Goal: Task Accomplishment & Management: Complete application form

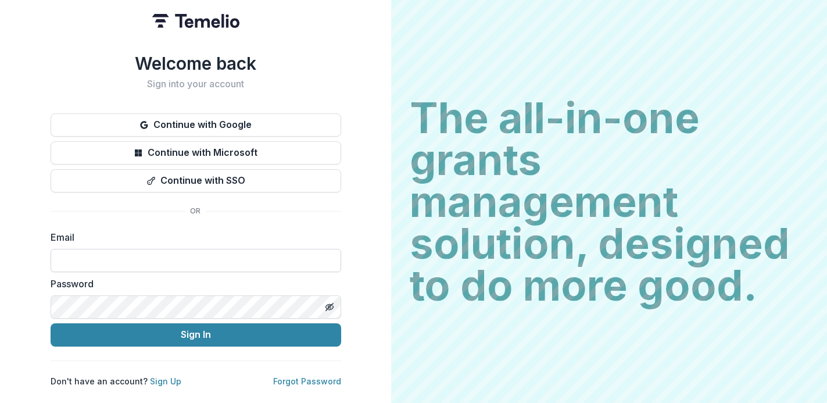
click at [203, 259] on input at bounding box center [196, 260] width 291 height 23
type input "**********"
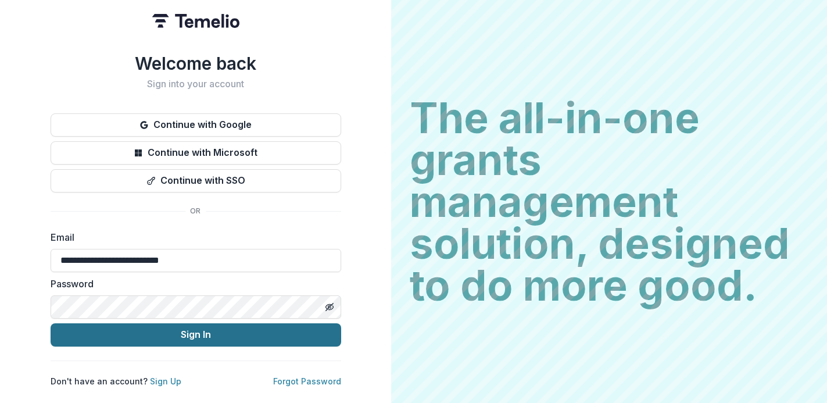
click at [186, 335] on button "Sign In" at bounding box center [196, 334] width 291 height 23
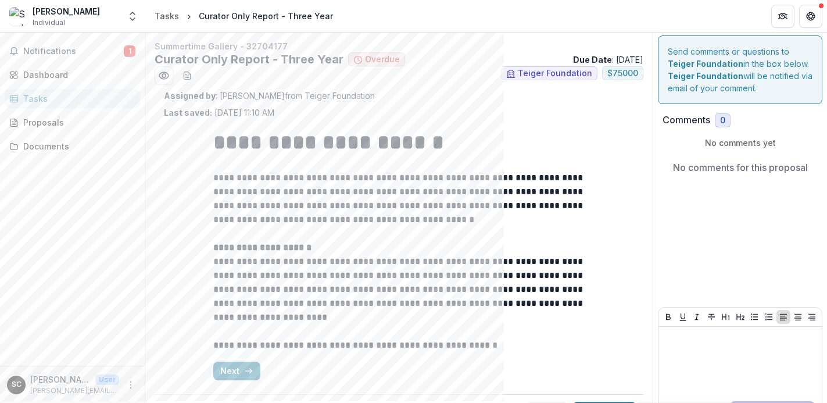
scroll to position [2, 0]
click at [101, 101] on div "Tasks" at bounding box center [76, 98] width 107 height 12
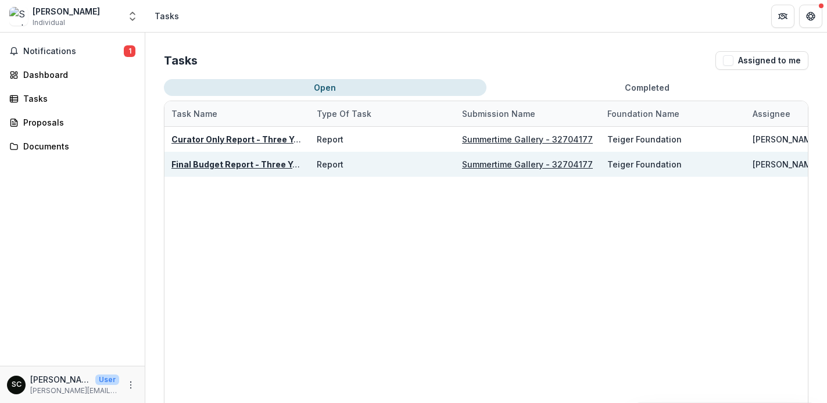
click at [181, 163] on u "Final Budget Report - Three Year" at bounding box center [238, 164] width 135 height 10
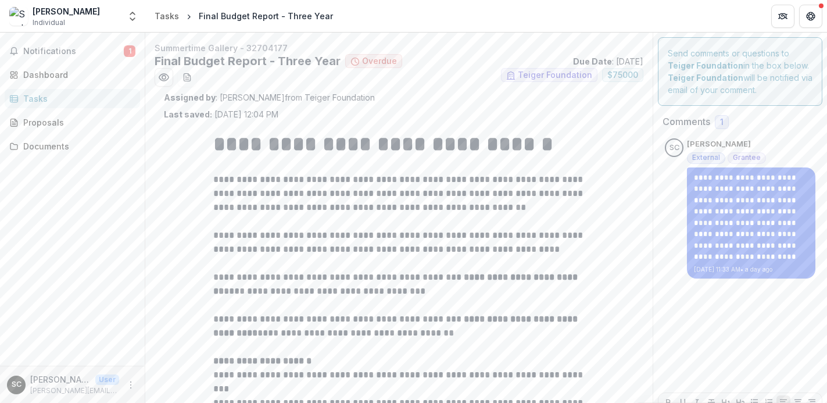
scroll to position [114, 0]
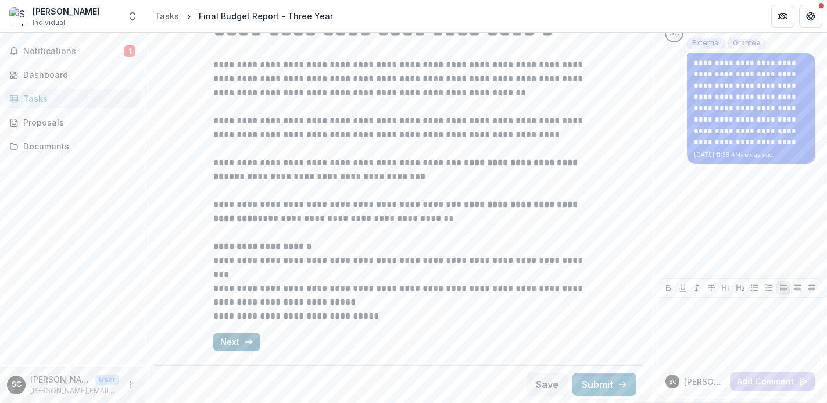
click at [239, 338] on button "Next" at bounding box center [236, 341] width 47 height 19
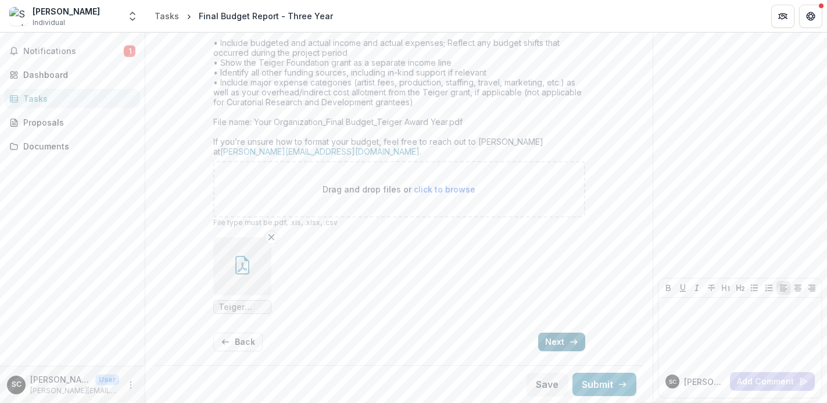
click at [543, 340] on button "Next" at bounding box center [561, 341] width 47 height 19
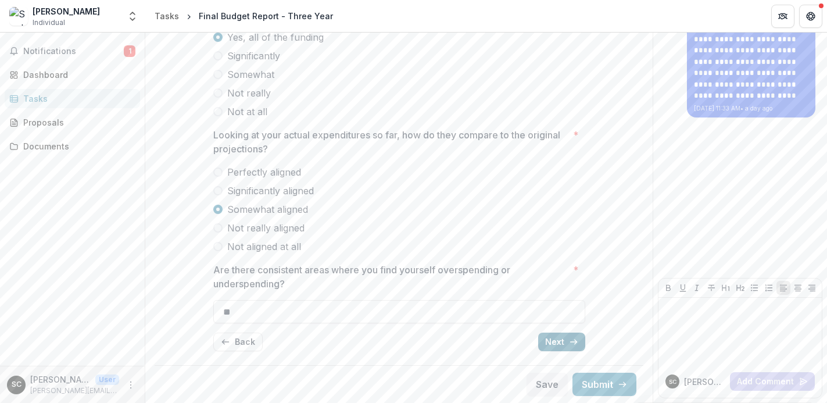
scroll to position [161, 0]
click at [543, 340] on button "Next" at bounding box center [561, 341] width 47 height 19
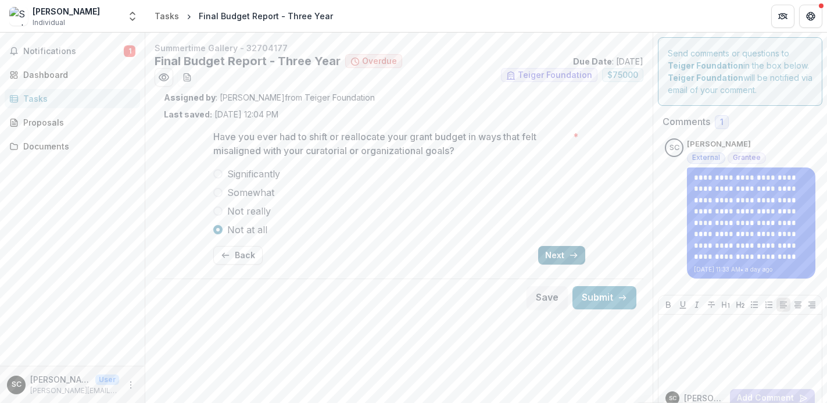
click at [569, 259] on icon "button" at bounding box center [573, 254] width 9 height 9
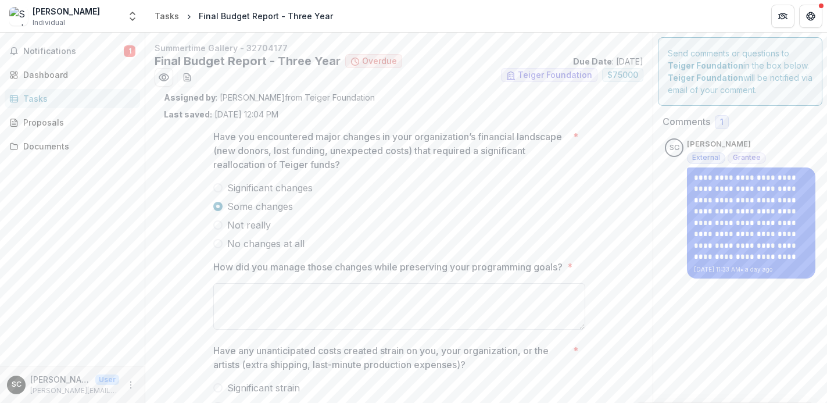
click at [537, 299] on textarea "How did you manage those changes while preserving your programming goals? *" at bounding box center [399, 306] width 372 height 46
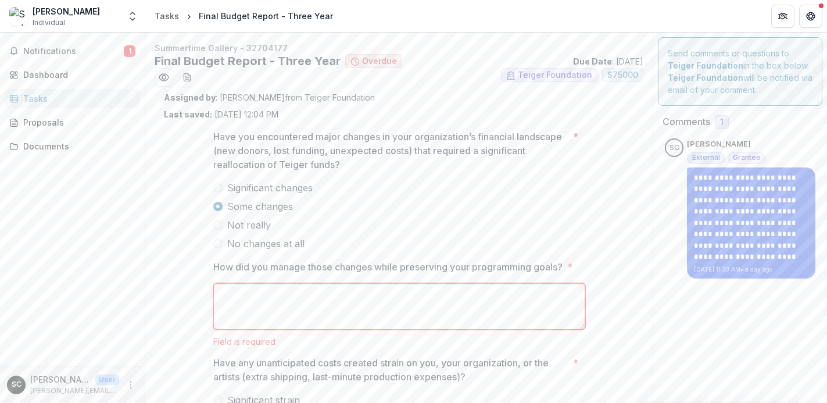
paste textarea "**********"
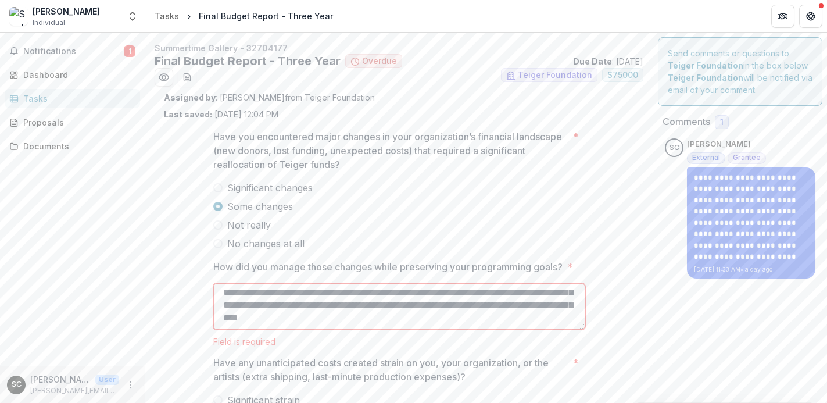
scroll to position [96, 0]
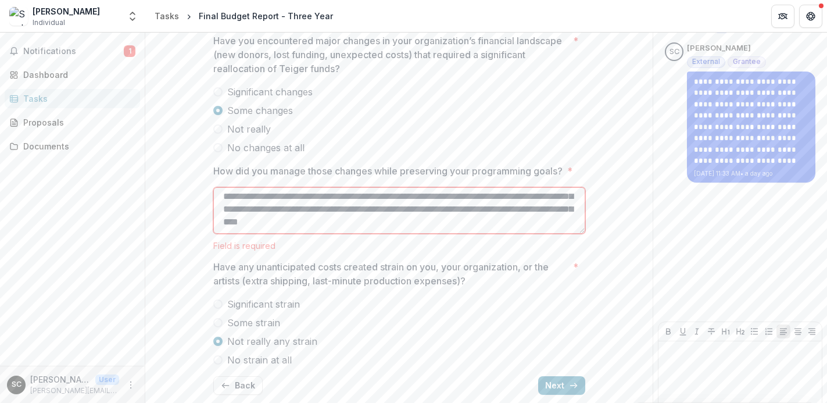
type textarea "**********"
click at [393, 335] on label "Not really any strain" at bounding box center [399, 341] width 372 height 14
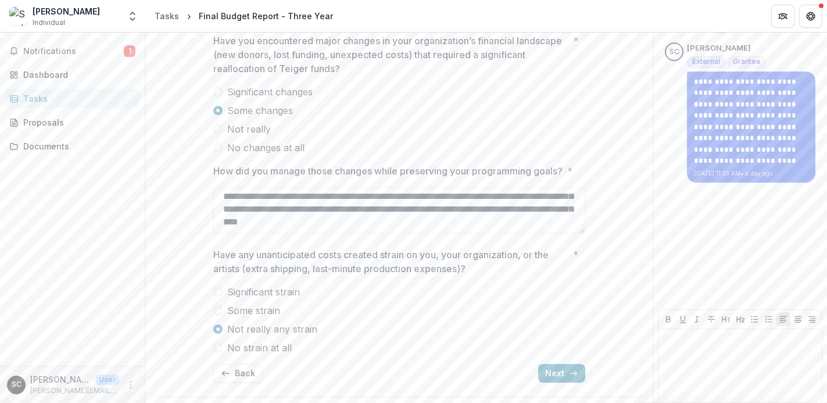
scroll to position [127, 0]
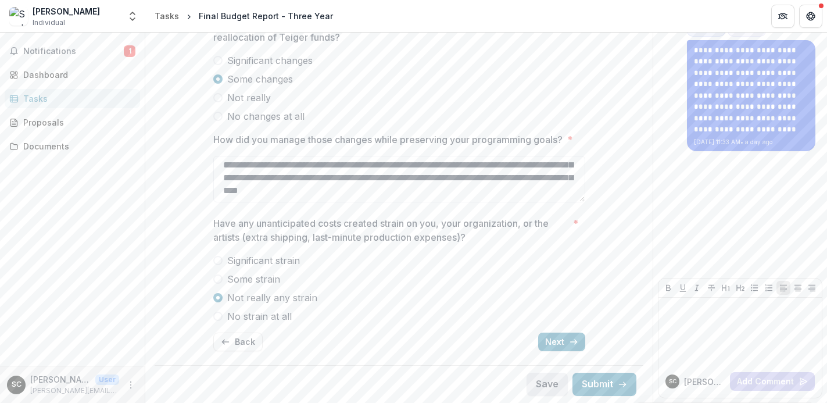
click at [557, 341] on button "Next" at bounding box center [561, 341] width 47 height 19
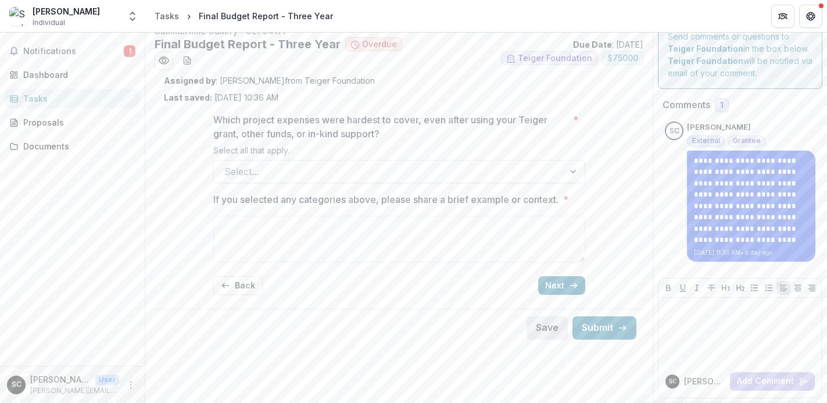
scroll to position [0, 0]
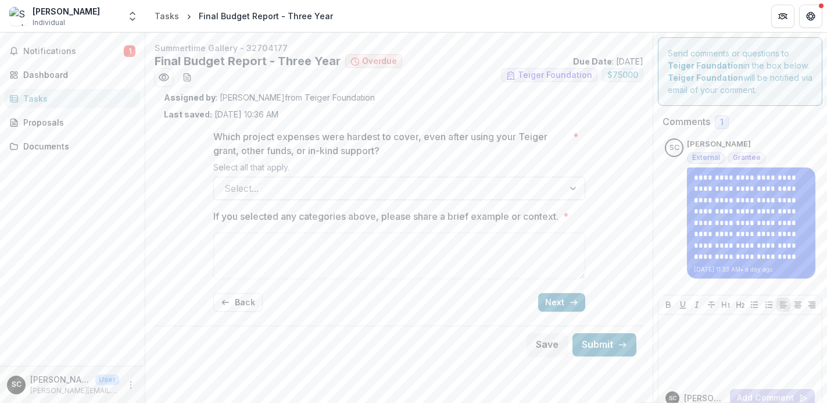
click at [360, 194] on div at bounding box center [388, 188] width 329 height 16
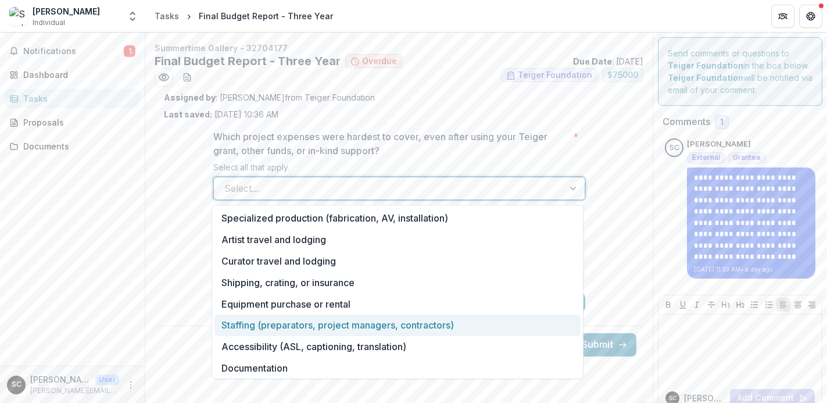
click at [292, 321] on div "Staffing (preparators, project managers, contractors)" at bounding box center [397, 324] width 366 height 21
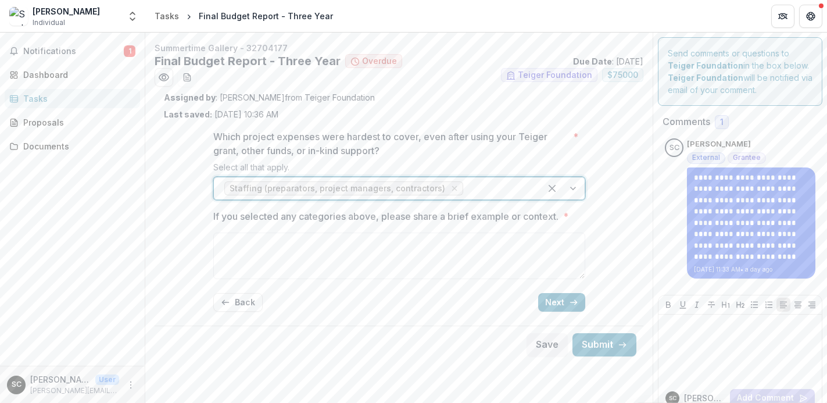
click at [181, 262] on div "Which project expenses were hardest to cover, even after using your Teiger gran…" at bounding box center [399, 220] width 470 height 200
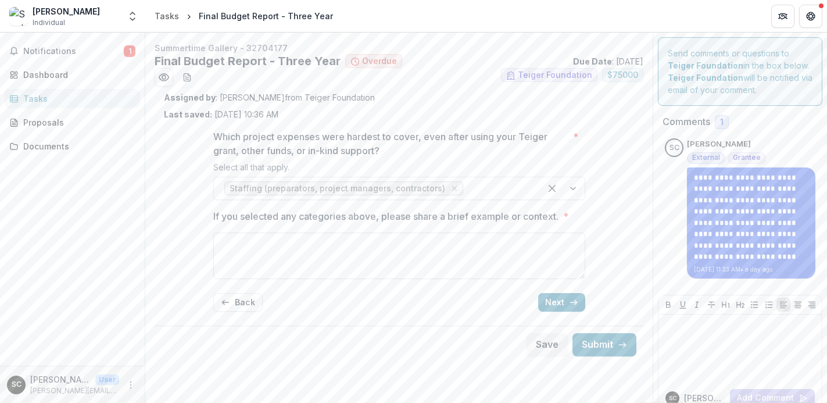
click at [328, 252] on textarea "If you selected any categories above, please share a brief example or context. *" at bounding box center [399, 255] width 372 height 46
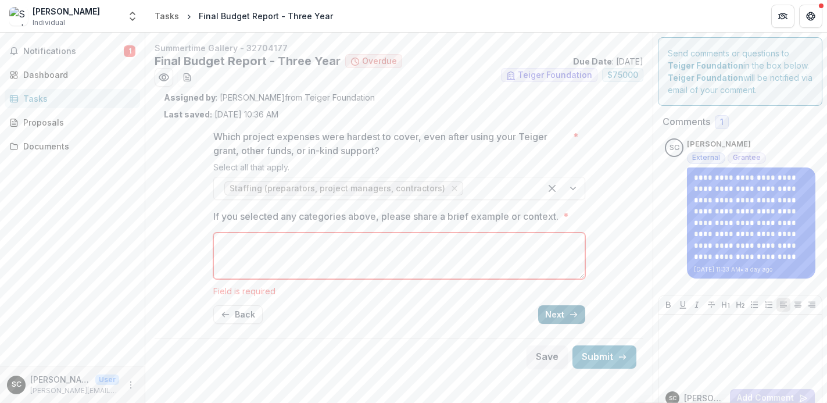
click at [552, 311] on button "Next" at bounding box center [561, 314] width 47 height 19
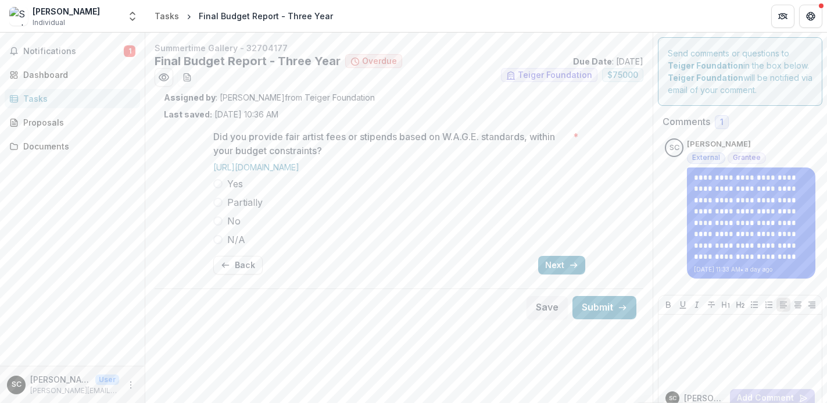
click at [227, 184] on span "Yes" at bounding box center [235, 184] width 16 height 14
click at [562, 263] on button "Next" at bounding box center [561, 265] width 47 height 19
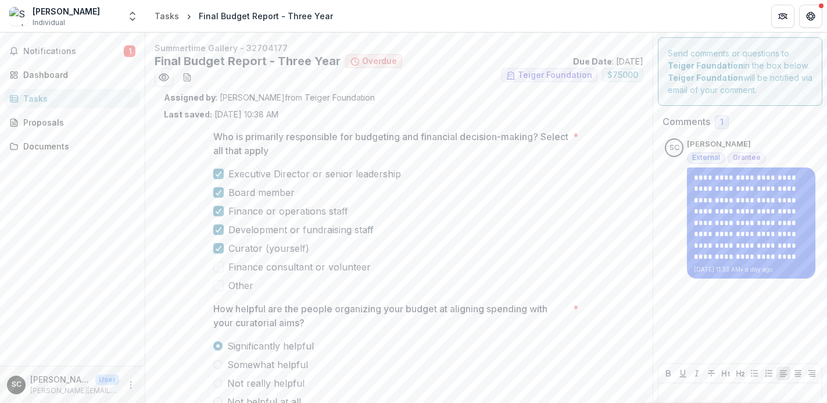
scroll to position [85, 0]
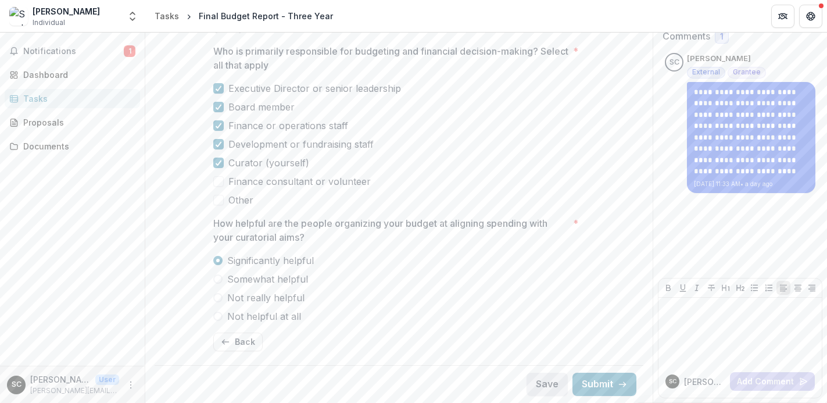
click at [536, 379] on button "Save" at bounding box center [546, 383] width 41 height 23
